Goal: Information Seeking & Learning: Stay updated

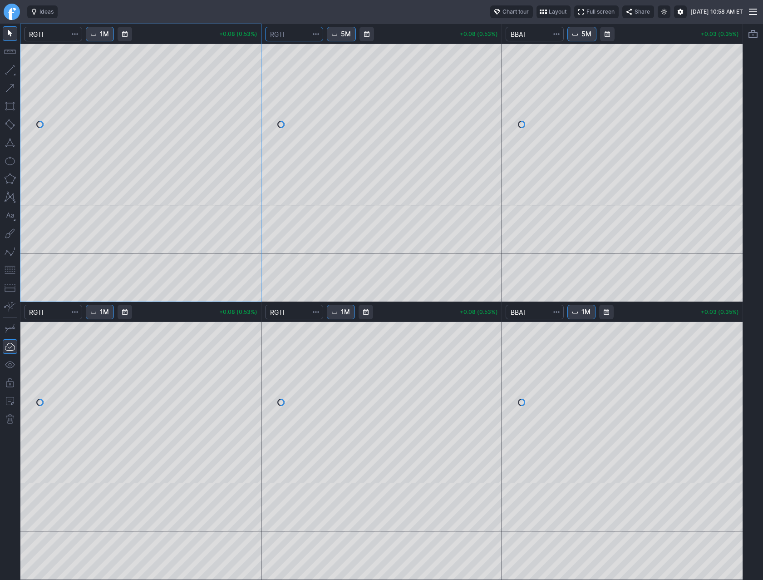
click at [290, 36] on input "Search" at bounding box center [294, 34] width 58 height 15
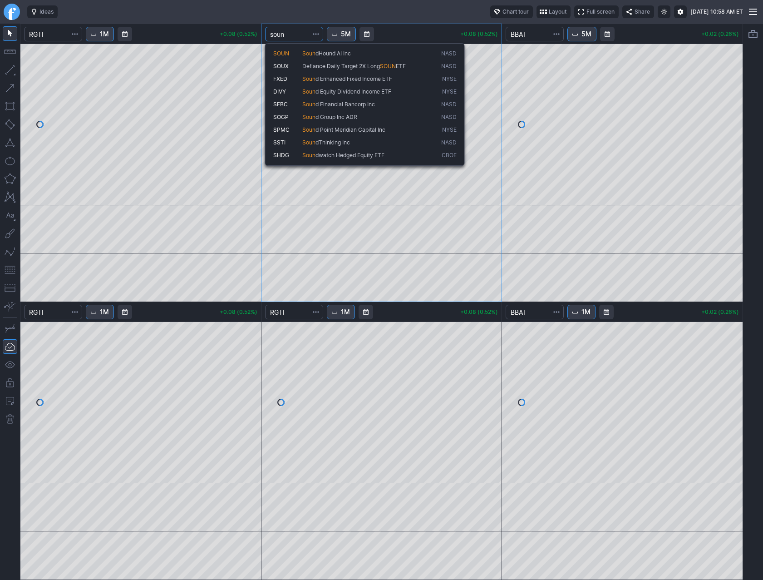
type input "soun"
click at [306, 54] on span "Soun" at bounding box center [308, 53] width 13 height 7
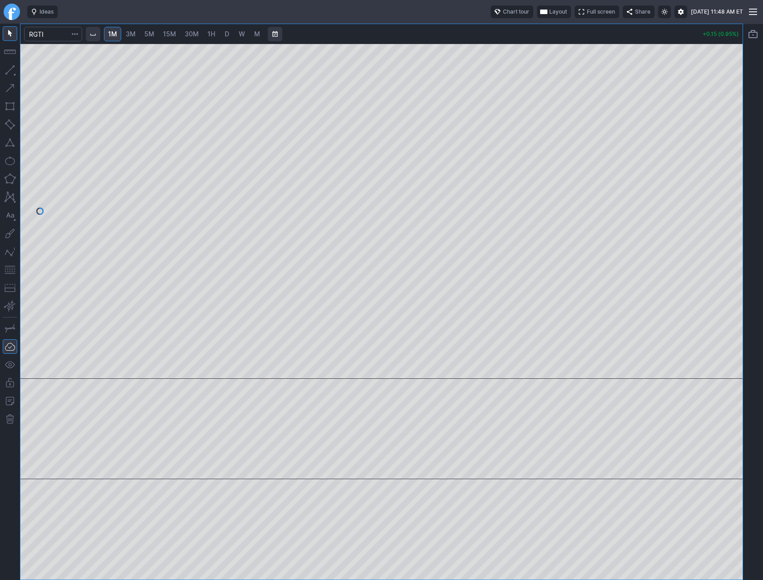
click at [549, 11] on span "Layout" at bounding box center [558, 11] width 18 height 9
click at [576, 29] on button "Layout" at bounding box center [577, 29] width 13 height 13
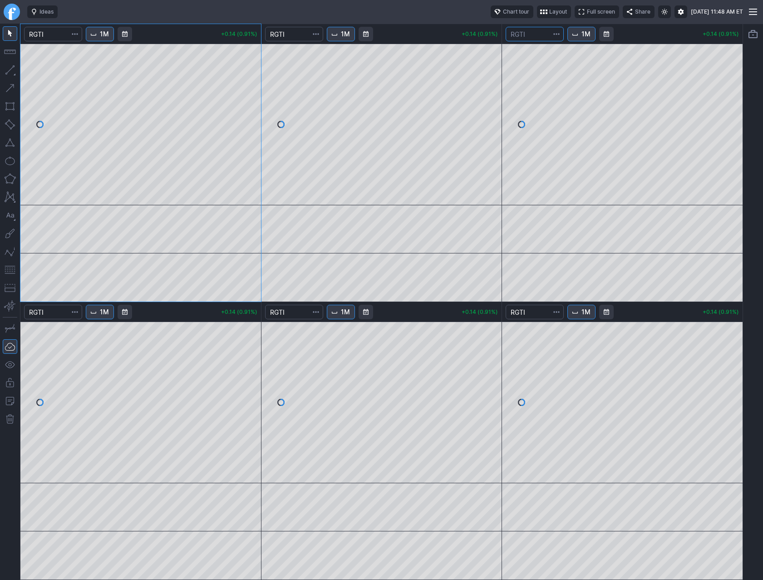
click at [530, 34] on input "Search" at bounding box center [535, 34] width 58 height 15
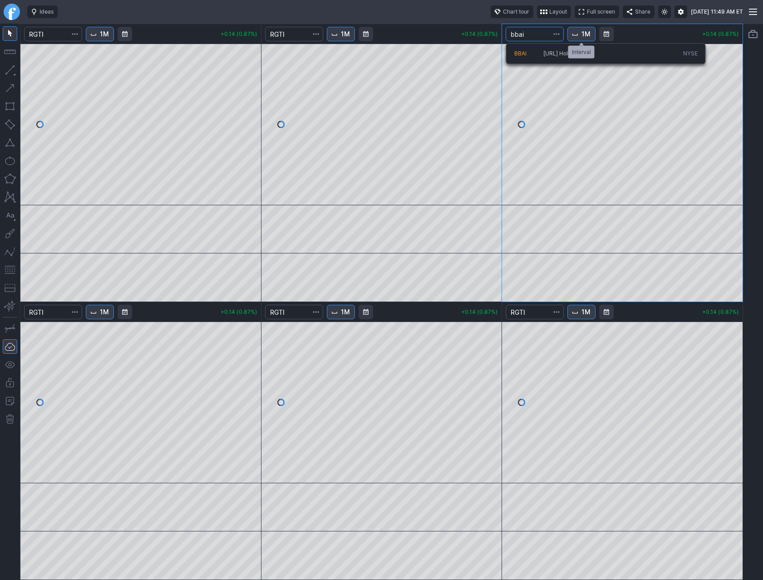
type input "bbai"
click at [585, 35] on span "1M" at bounding box center [585, 34] width 9 height 9
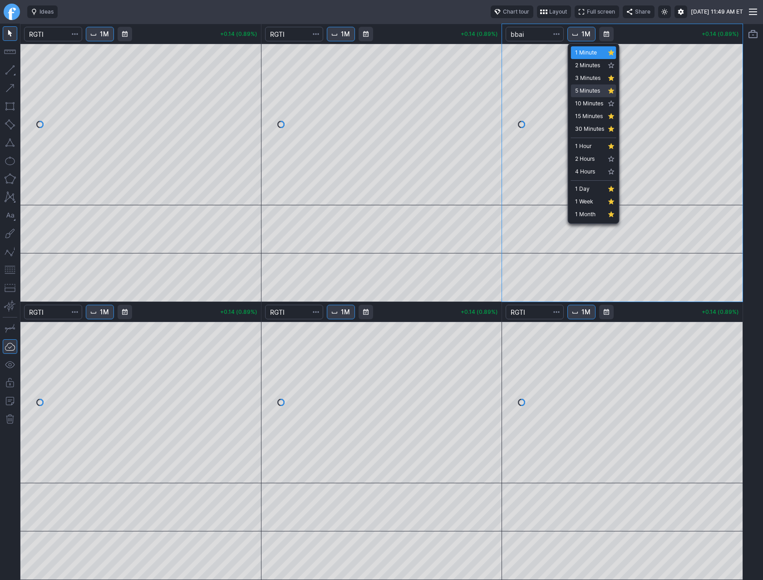
click at [590, 89] on span "5 Minutes" at bounding box center [589, 90] width 29 height 9
